Goal: Information Seeking & Learning: Learn about a topic

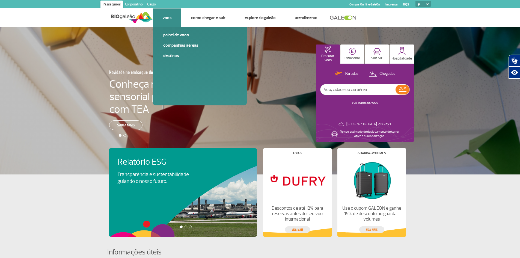
click at [176, 43] on link "Companhias Aéreas" at bounding box center [199, 45] width 73 height 6
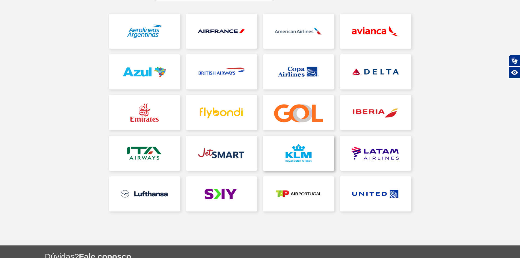
scroll to position [82, 0]
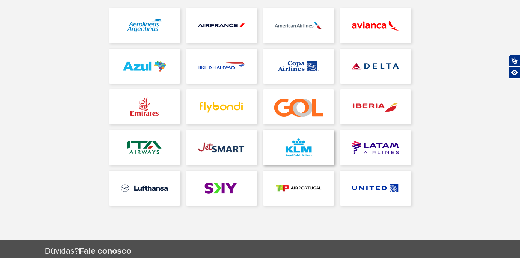
click at [300, 149] on link at bounding box center [298, 147] width 71 height 35
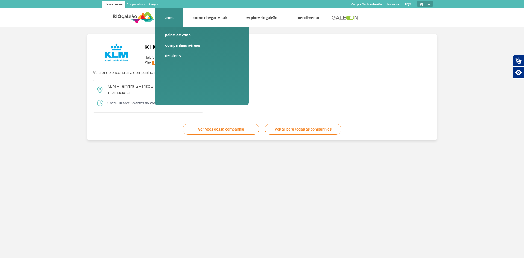
click at [177, 44] on link "Companhias Aéreas" at bounding box center [201, 45] width 73 height 6
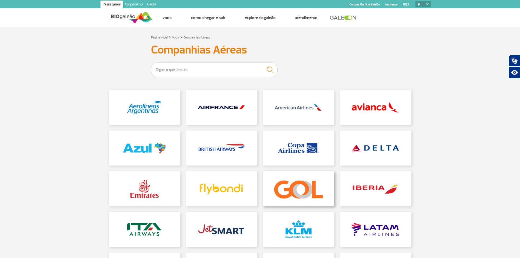
click at [291, 177] on link at bounding box center [298, 188] width 71 height 35
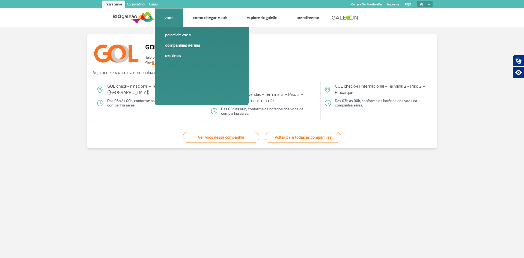
click at [179, 46] on link "Companhias Aéreas" at bounding box center [201, 45] width 73 height 6
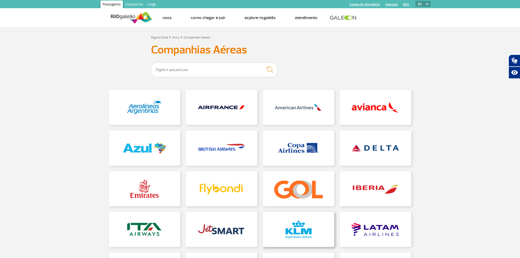
click at [304, 224] on link at bounding box center [298, 229] width 71 height 35
